Goal: Find specific fact: Find specific fact

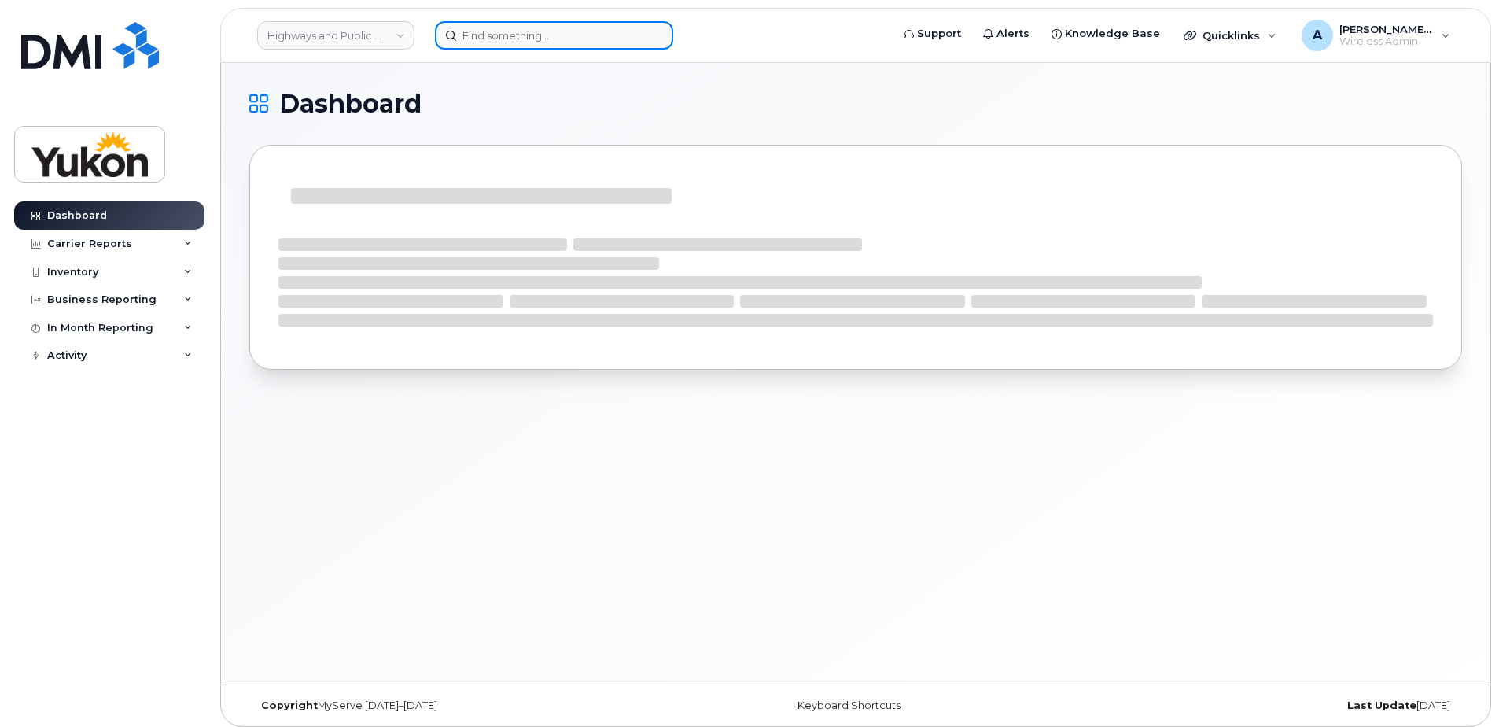
click at [500, 35] on input at bounding box center [554, 35] width 238 height 28
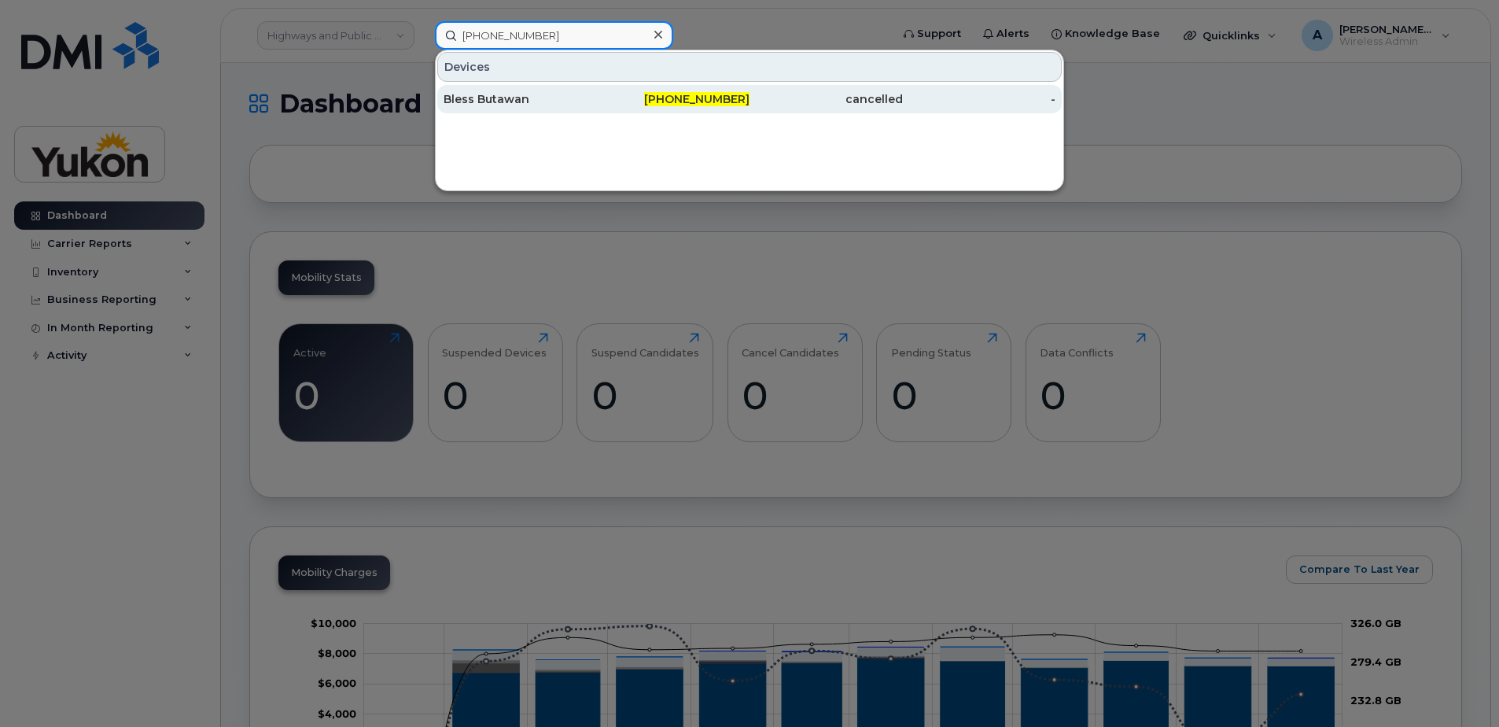
type input "[PHONE_NUMBER]"
click at [610, 107] on div "[PHONE_NUMBER]" at bounding box center [673, 99] width 153 height 28
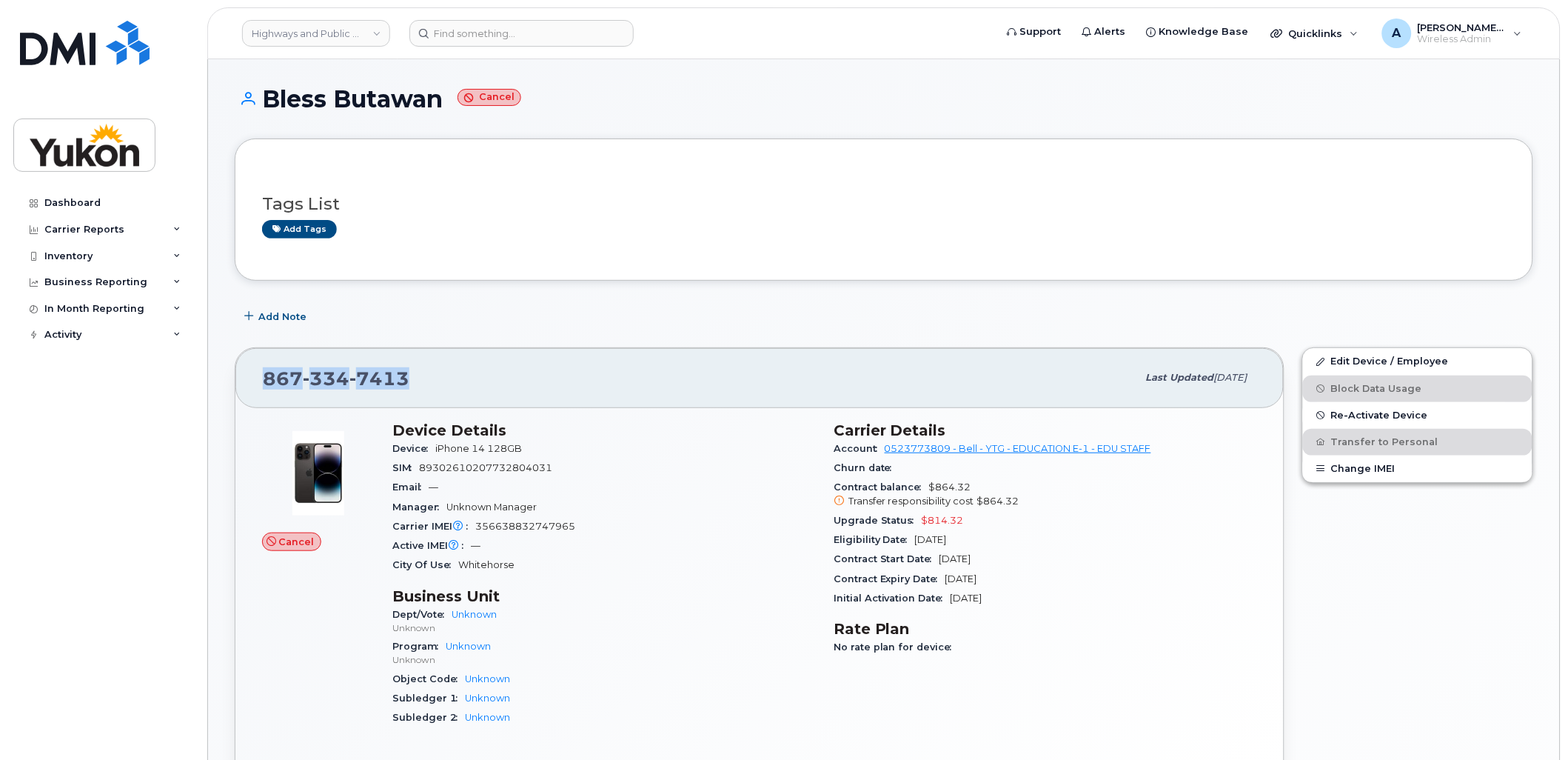
drag, startPoint x: 415, startPoint y: 374, endPoint x: 264, endPoint y: 387, distance: 151.6
click at [264, 387] on div "867 334 7413" at bounding box center [699, 378] width 874 height 31
copy span "867 334 7413"
click at [921, 136] on div "Bless Butawan Cancel" at bounding box center [884, 112] width 1299 height 53
